Goal: Information Seeking & Learning: Learn about a topic

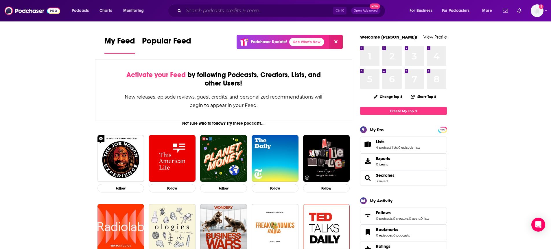
click at [187, 14] on input "Search podcasts, credits, & more..." at bounding box center [258, 10] width 149 height 9
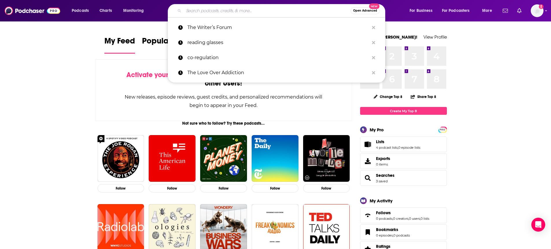
paste input "Trust Me Mom"
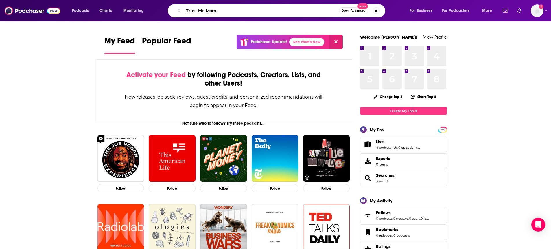
type input "Trust Me Mom"
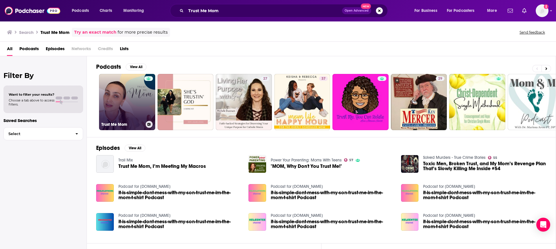
click at [114, 100] on link "Trust Me Mom" at bounding box center [127, 102] width 56 height 56
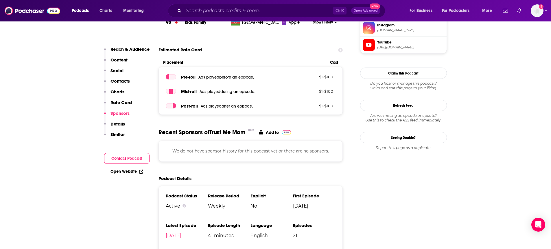
scroll to position [405, 0]
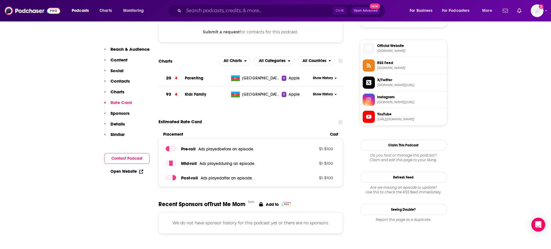
click at [189, 79] on span "Parenting" at bounding box center [194, 78] width 19 height 5
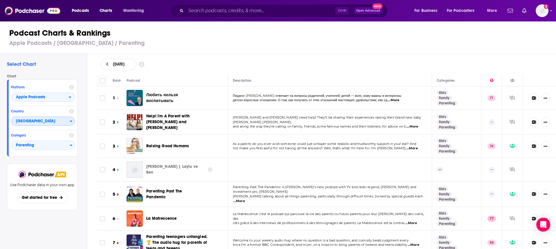
click at [59, 123] on span "Azerbaijan" at bounding box center [40, 121] width 58 height 10
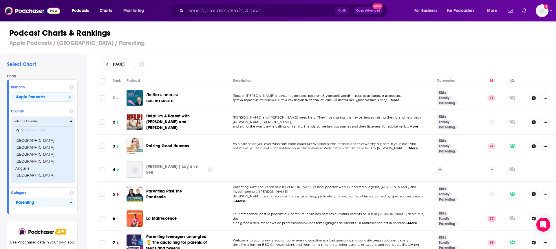
scroll to position [33, 0]
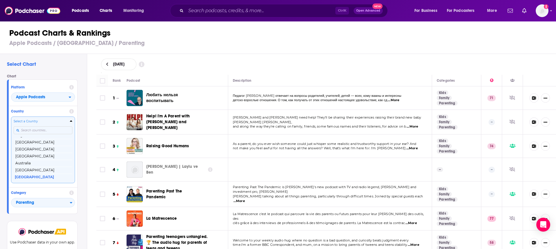
click at [57, 130] on input "Countries" at bounding box center [43, 130] width 59 height 8
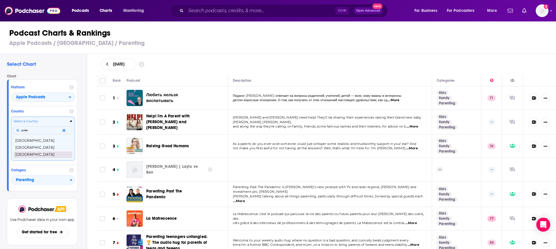
type input "unite"
click at [51, 153] on button "[GEOGRAPHIC_DATA]" at bounding box center [43, 154] width 59 height 7
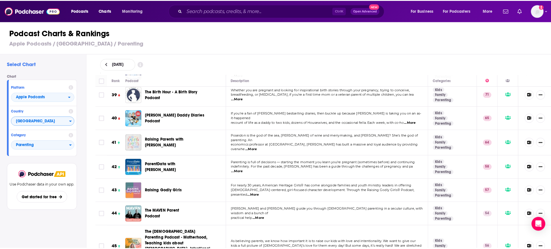
scroll to position [955, 0]
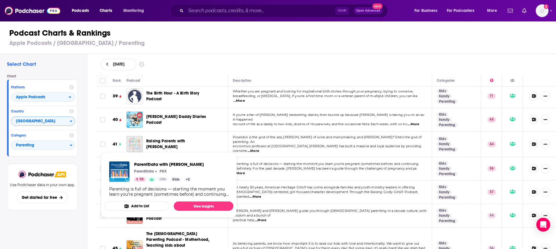
click at [165, 163] on span "ParentData with Emily Oster" at bounding box center [161, 168] width 31 height 11
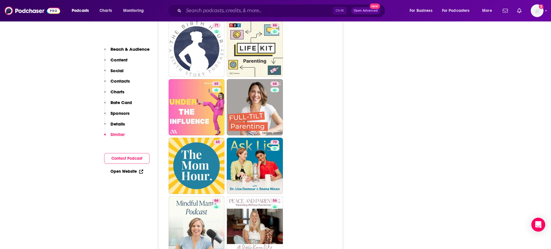
scroll to position [1562, 0]
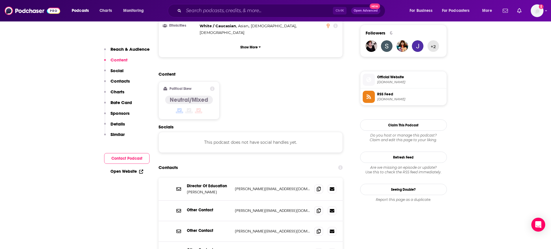
scroll to position [434, 0]
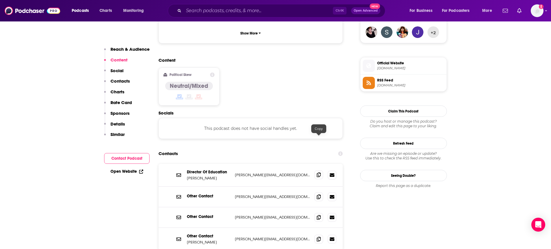
click at [319, 172] on icon at bounding box center [319, 174] width 4 height 5
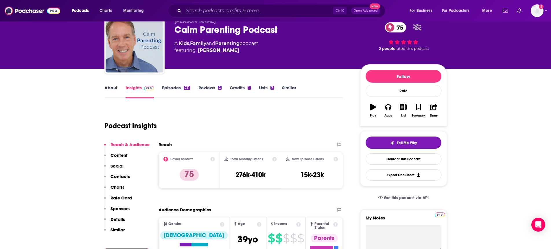
scroll to position [0, 0]
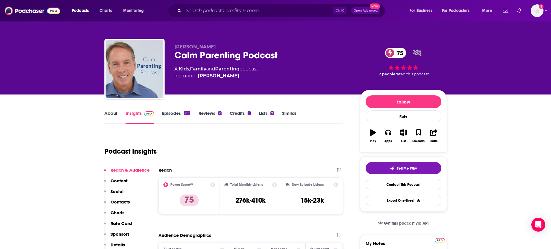
click at [169, 114] on link "Episodes 751" at bounding box center [176, 116] width 28 height 13
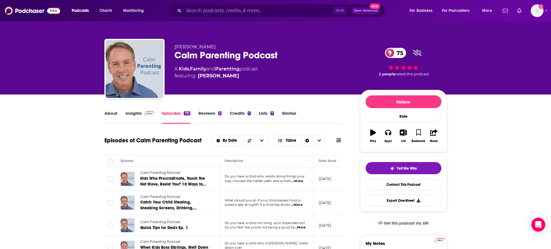
click at [104, 111] on link "About" at bounding box center [110, 116] width 13 height 13
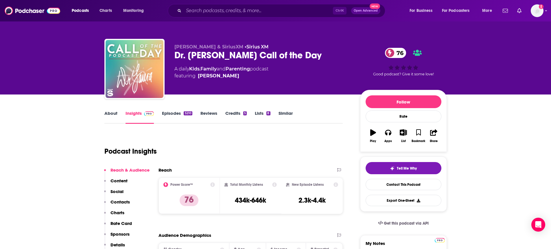
click at [176, 118] on link "Episodes 5210" at bounding box center [177, 116] width 30 height 13
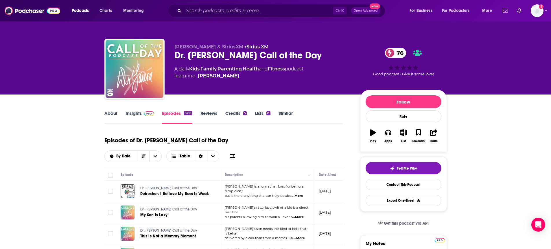
click at [142, 116] on link "Insights" at bounding box center [140, 116] width 29 height 13
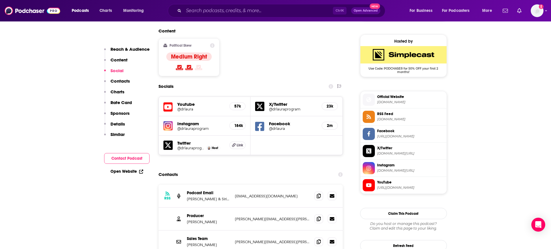
scroll to position [463, 0]
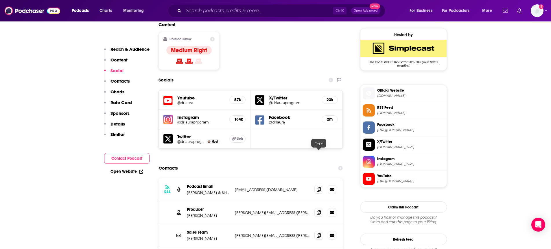
click at [319, 187] on icon at bounding box center [319, 189] width 4 height 5
click at [319, 209] on icon at bounding box center [319, 211] width 4 height 5
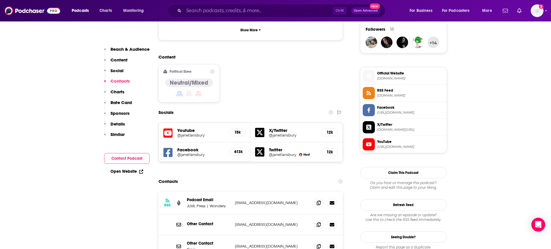
scroll to position [521, 0]
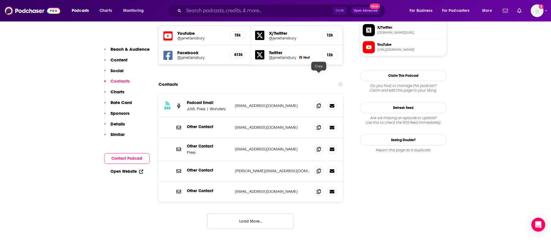
click at [314, 94] on div "RSS Podcast Email JLML Press | Wondery mblansbury@gmail.com mblansbury@gmail.com" at bounding box center [251, 105] width 185 height 23
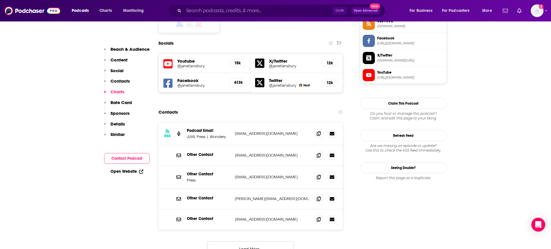
scroll to position [492, 0]
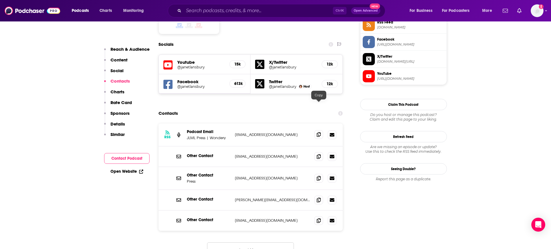
click at [319, 132] on icon at bounding box center [319, 134] width 4 height 5
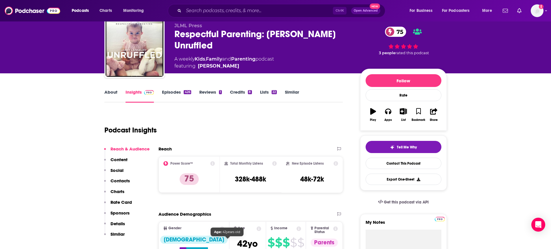
scroll to position [0, 0]
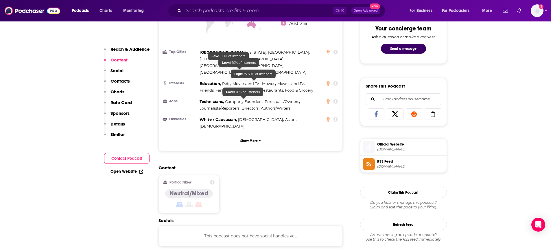
scroll to position [405, 0]
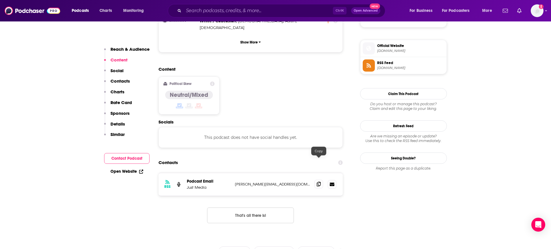
click at [315, 179] on span at bounding box center [319, 183] width 9 height 9
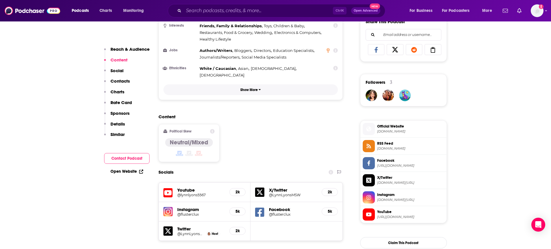
scroll to position [463, 0]
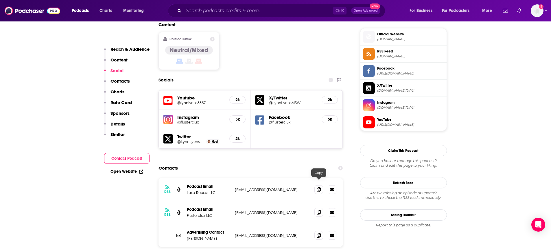
click at [316, 207] on span at bounding box center [319, 211] width 9 height 9
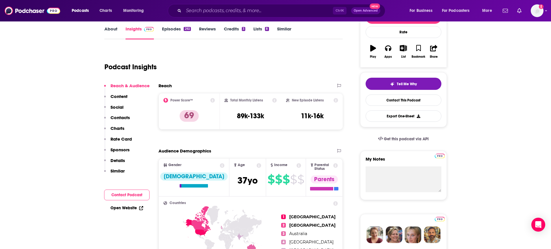
scroll to position [0, 0]
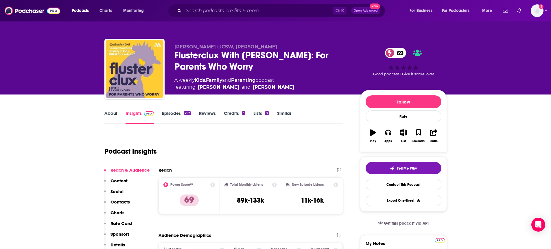
drag, startPoint x: 256, startPoint y: 88, endPoint x: 195, endPoint y: 91, distance: 61.1
click at [195, 91] on div "Lynn Lyons LICSW, Robin Hutson Flusterclux With Lynn Lyons: For Parents Who Wor…" at bounding box center [310, 70] width 273 height 52
copy span "Robin Hutson and Lynn Lyons"
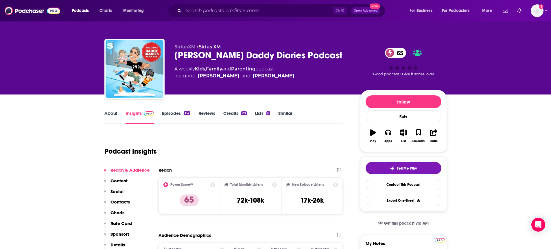
click at [177, 116] on link "Episodes 132" at bounding box center [176, 116] width 28 height 13
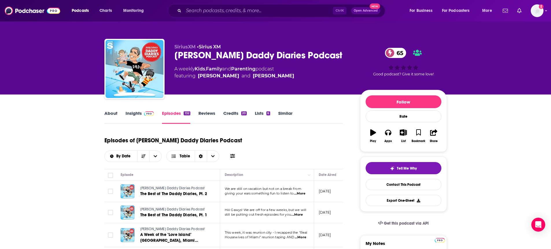
click at [142, 111] on span at bounding box center [148, 112] width 12 height 5
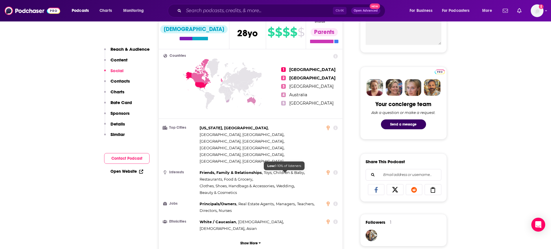
scroll to position [58, 0]
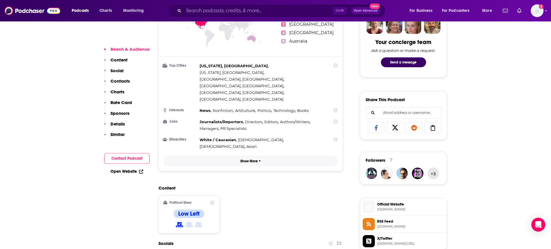
scroll to position [492, 0]
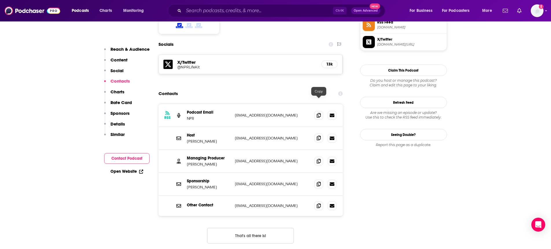
click at [321, 133] on span at bounding box center [319, 137] width 9 height 9
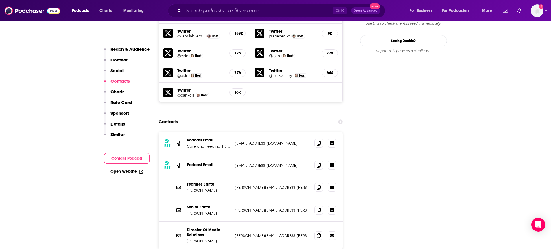
scroll to position [579, 0]
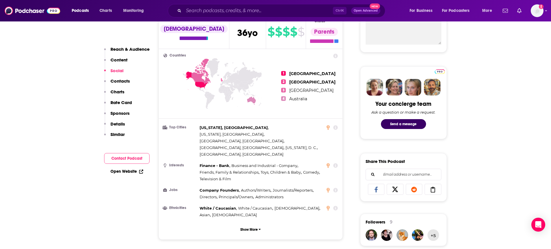
scroll to position [0, 0]
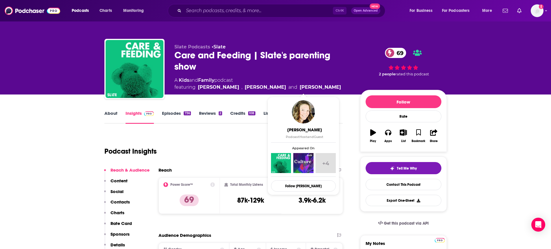
drag, startPoint x: 333, startPoint y: 87, endPoint x: 281, endPoint y: 87, distance: 52.1
click at [281, 87] on div "A Kids and Family podcast featuring Dan Kois , Jamilah Lemieux and Elizabeth Ne…" at bounding box center [262, 84] width 176 height 14
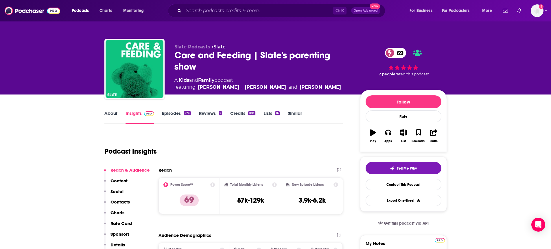
drag, startPoint x: 266, startPoint y: 85, endPoint x: 223, endPoint y: 89, distance: 43.2
click at [223, 89] on span "featuring Dan Kois , Jamilah Lemieux and Elizabeth Newcamp" at bounding box center [257, 87] width 167 height 7
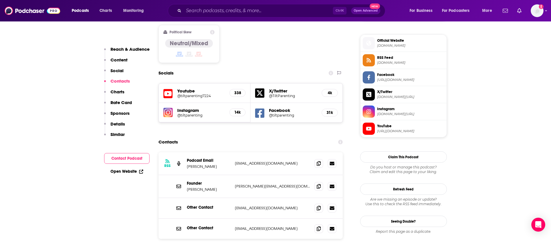
scroll to position [492, 0]
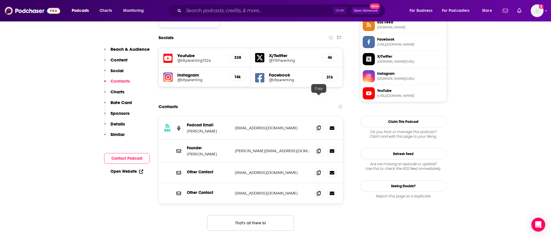
click at [317, 123] on span at bounding box center [319, 127] width 9 height 9
